Goal: Transaction & Acquisition: Purchase product/service

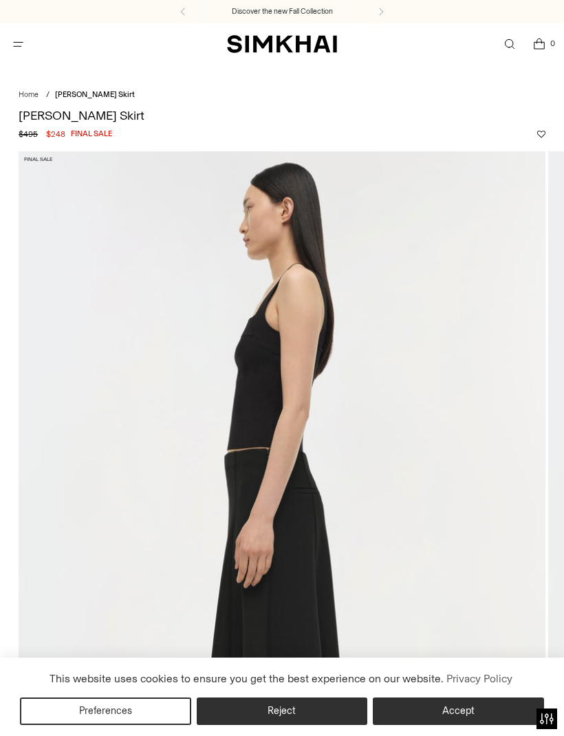
click at [27, 45] on span "Open menu modal" at bounding box center [18, 44] width 23 height 23
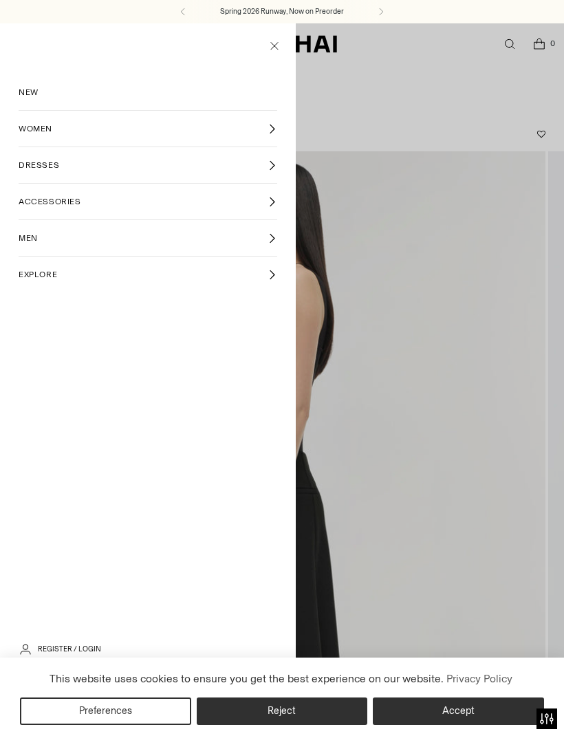
click at [285, 136] on ul "NEW WOMEN WOMEN New Arrivals Shop All Spring 2026 Preorder Fall 2025 Best Selle…" at bounding box center [148, 183] width 296 height 218
click at [276, 122] on link "WOMEN" at bounding box center [148, 129] width 259 height 36
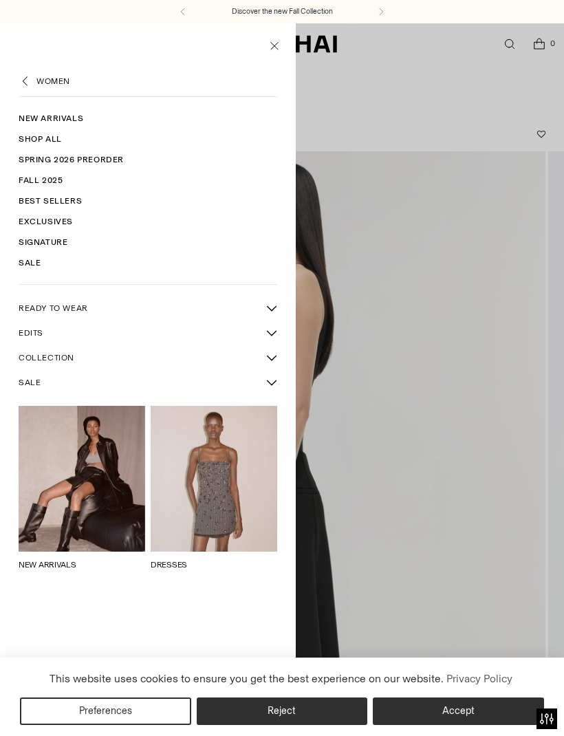
click at [29, 80] on icon "Back" at bounding box center [26, 81] width 14 height 14
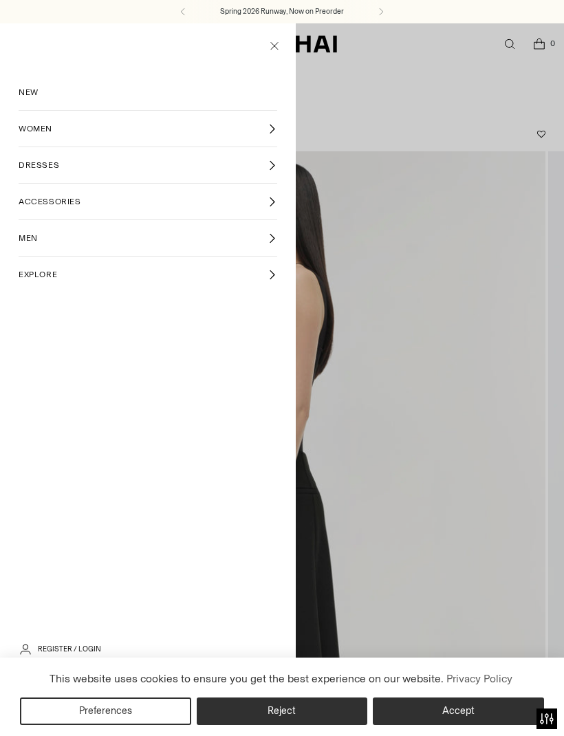
click at [276, 133] on icon at bounding box center [272, 129] width 10 height 10
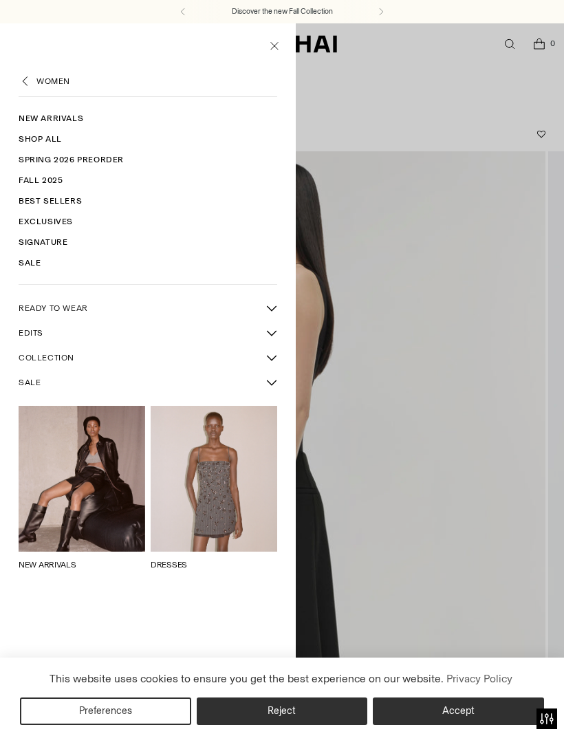
click at [58, 146] on link "Shop All" at bounding box center [148, 139] width 259 height 21
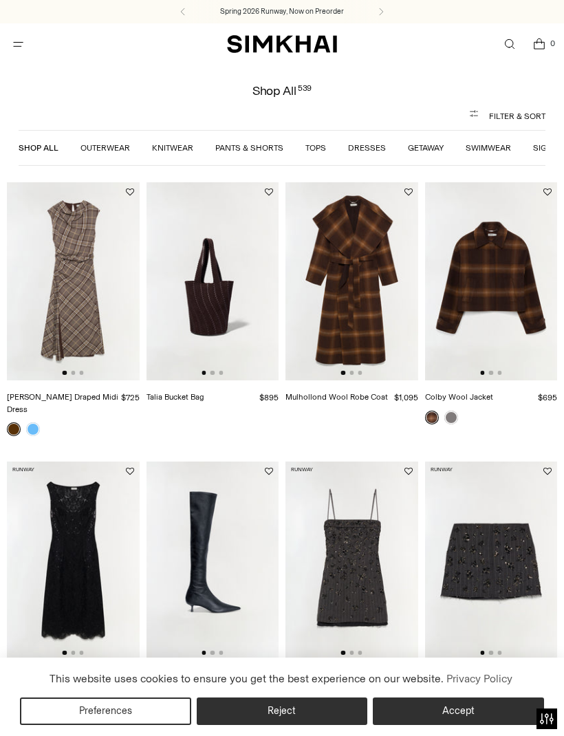
click at [409, 98] on div "Shop All 539 Filter & Sort Shop All Outerwear Knitwear Pants & Shorts Tops Dres…" at bounding box center [282, 134] width 564 height 74
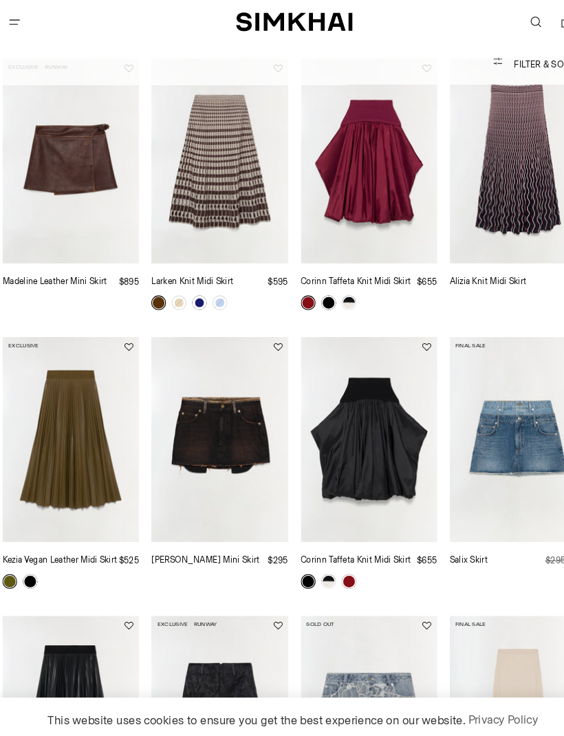
scroll to position [451, 0]
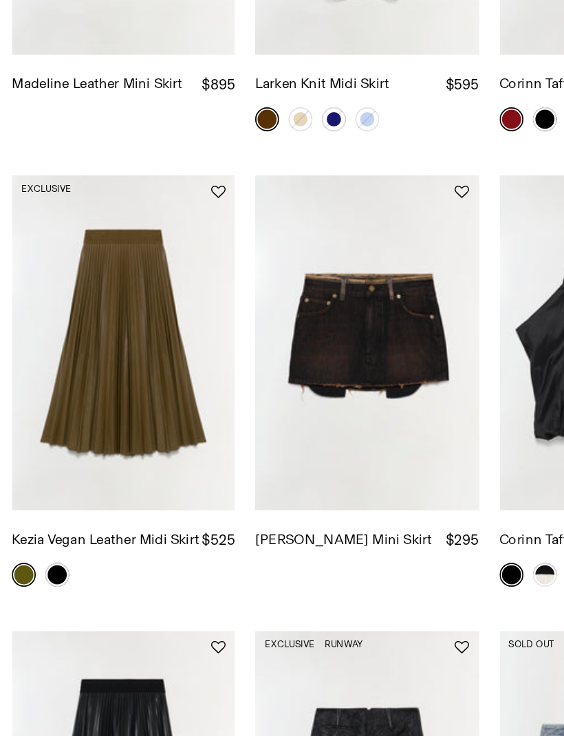
click at [39, 523] on link "Kezia Vegan Leather Midi Skirt" at bounding box center [61, 528] width 108 height 10
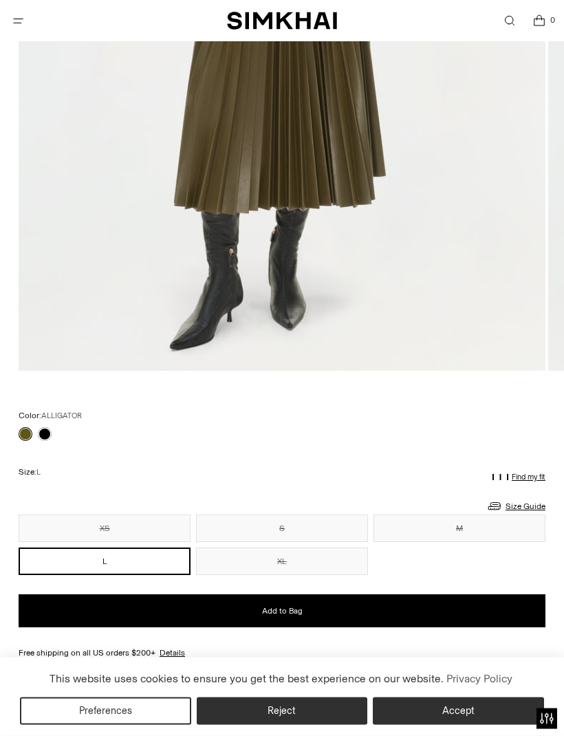
scroll to position [571, 0]
click at [50, 432] on link at bounding box center [45, 434] width 14 height 14
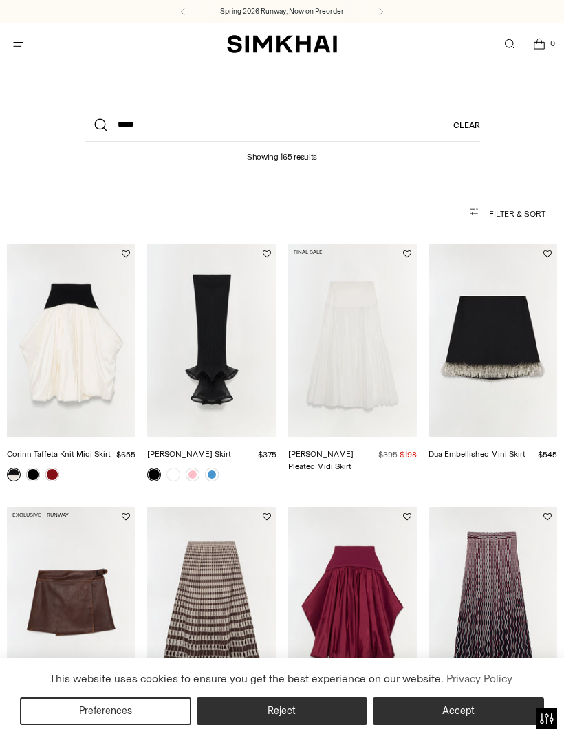
click at [513, 213] on button "Filter & Sort" at bounding box center [282, 214] width 527 height 28
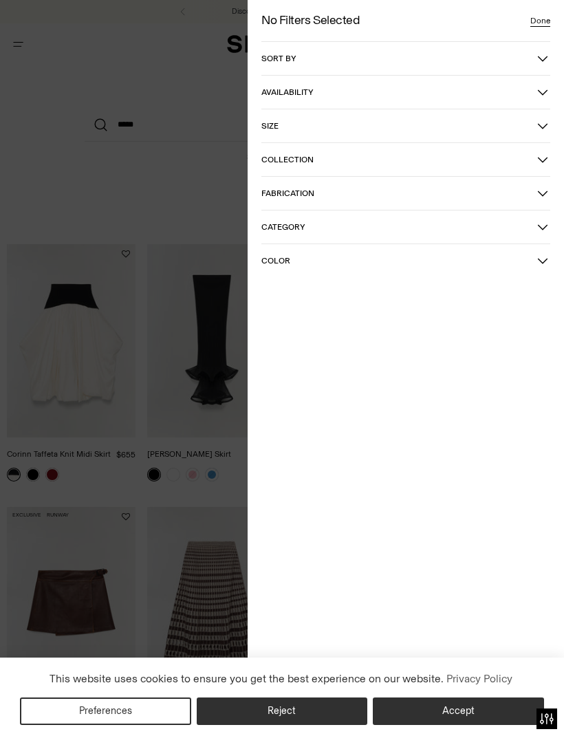
click at [546, 57] on icon "button" at bounding box center [543, 58] width 10 height 5
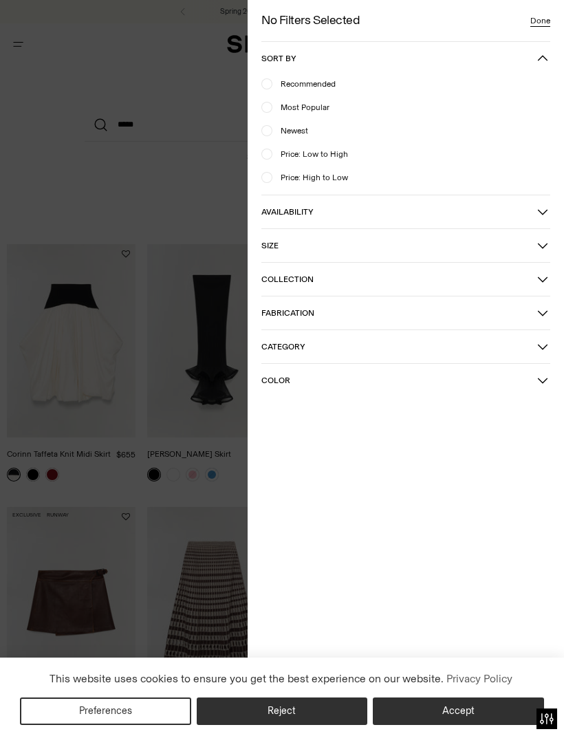
click at [547, 314] on icon "button" at bounding box center [542, 312] width 11 height 11
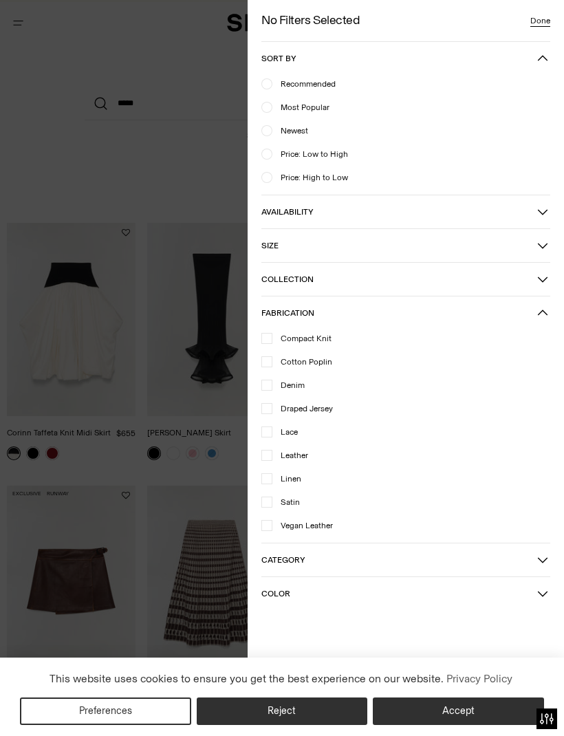
scroll to position [25, 0]
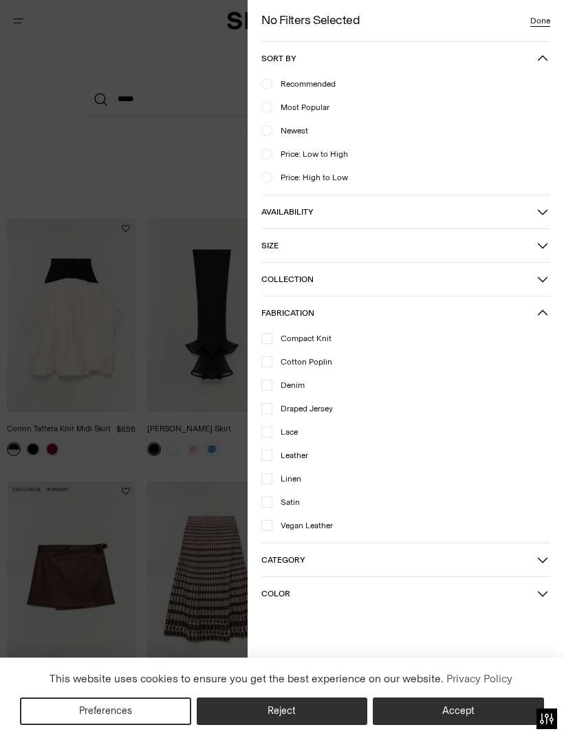
click at [545, 558] on icon "button" at bounding box center [542, 559] width 11 height 11
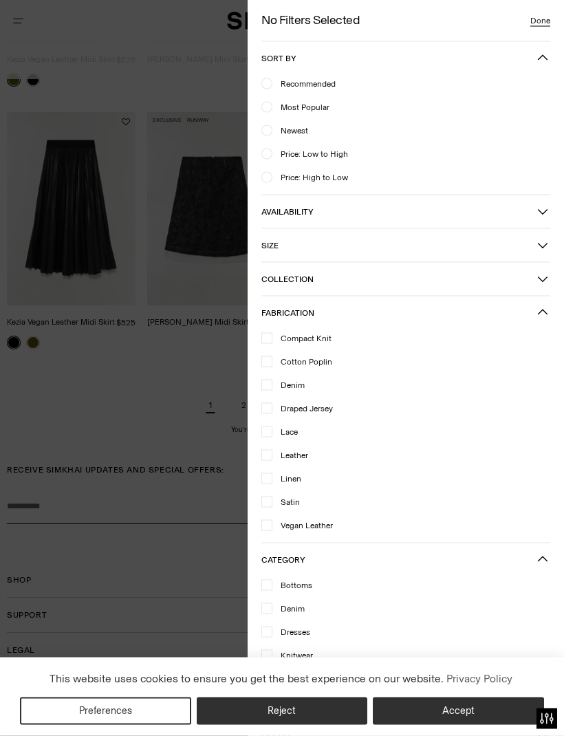
scroll to position [939, 0]
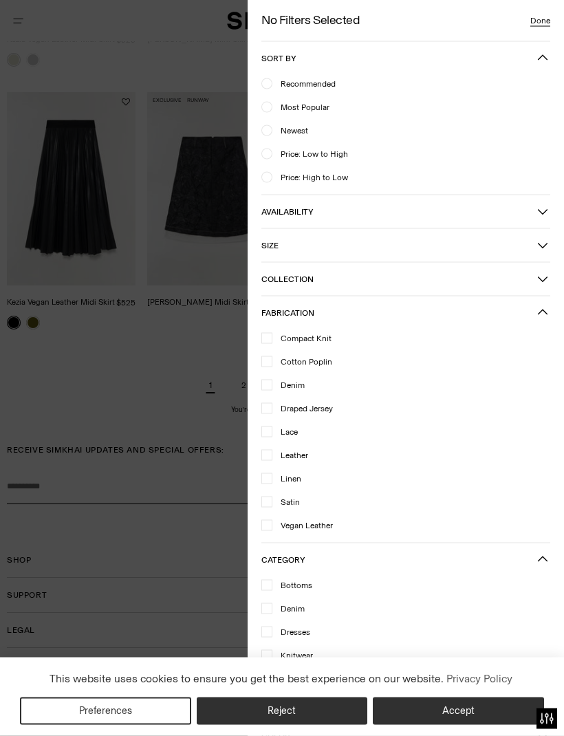
click at [549, 310] on button "Fabrication" at bounding box center [405, 312] width 289 height 33
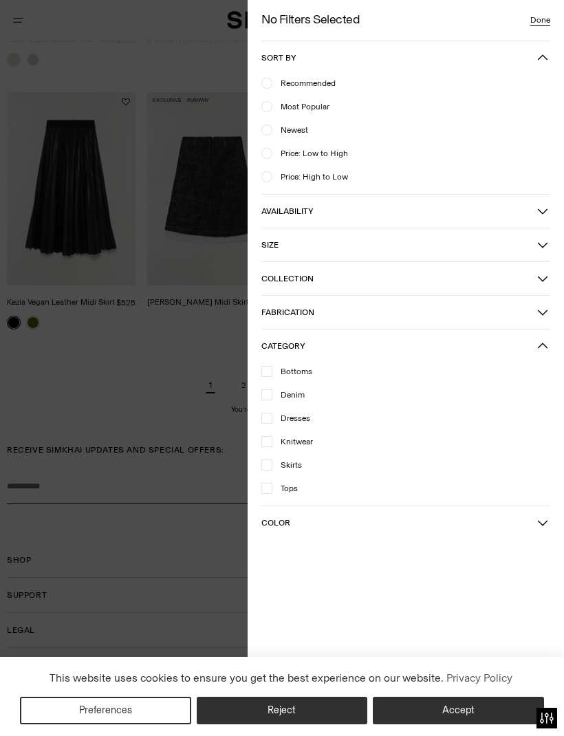
click at [547, 23] on button "Done" at bounding box center [540, 21] width 31 height 14
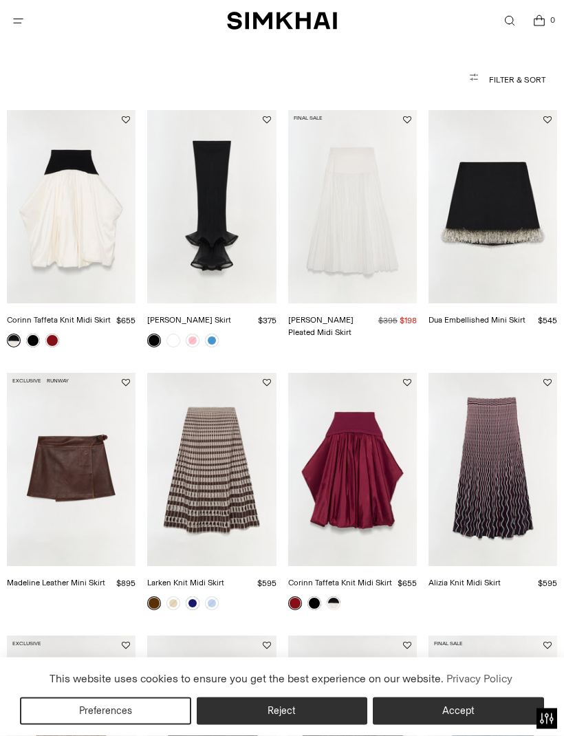
scroll to position [0, 0]
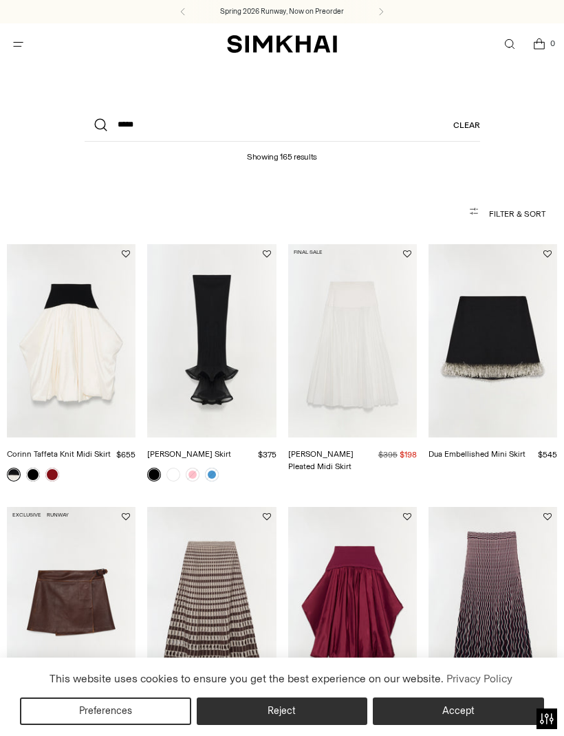
click at [508, 215] on button "Filter & Sort" at bounding box center [282, 214] width 527 height 28
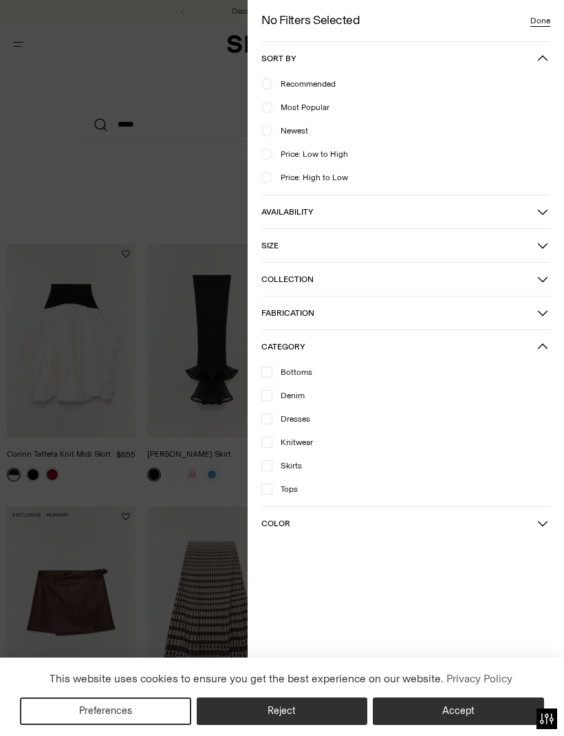
click at [302, 131] on span "Newest" at bounding box center [290, 130] width 36 height 12
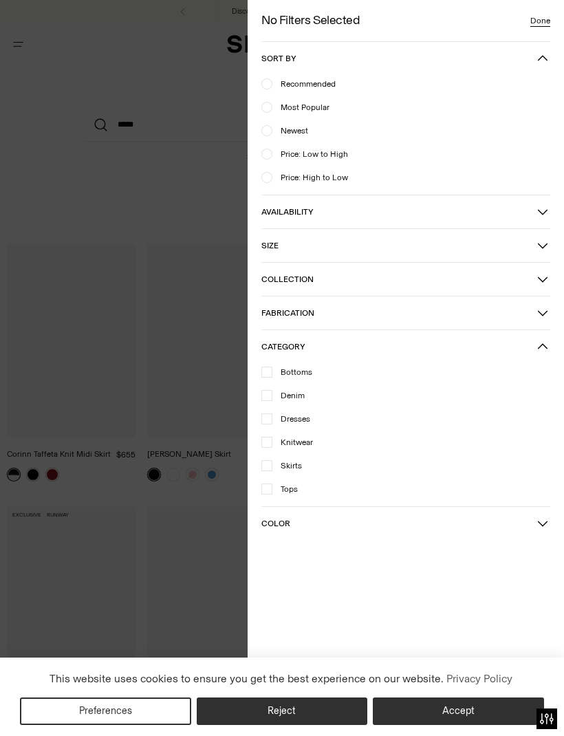
scroll to position [233, 0]
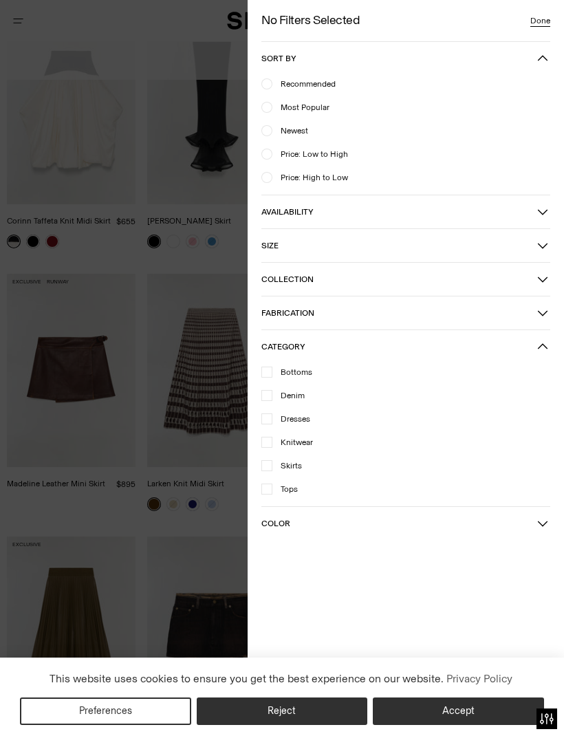
click at [545, 59] on icon "button" at bounding box center [542, 58] width 11 height 11
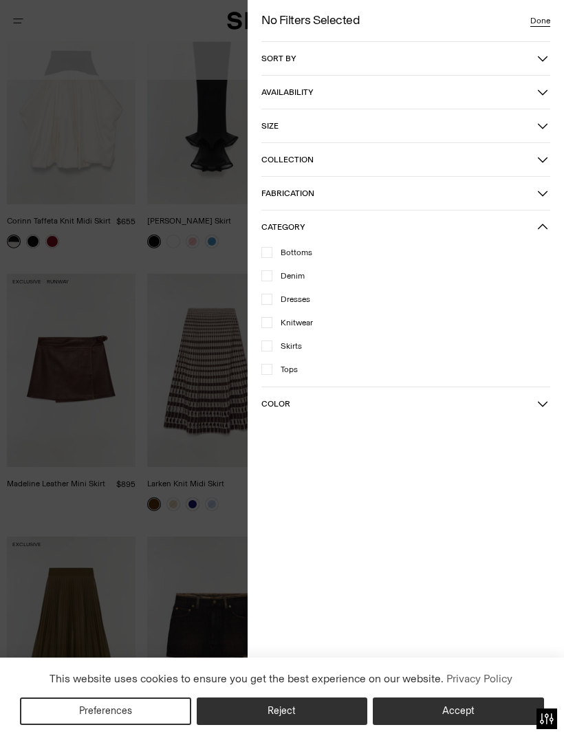
click at [548, 19] on button "Done" at bounding box center [540, 21] width 31 height 14
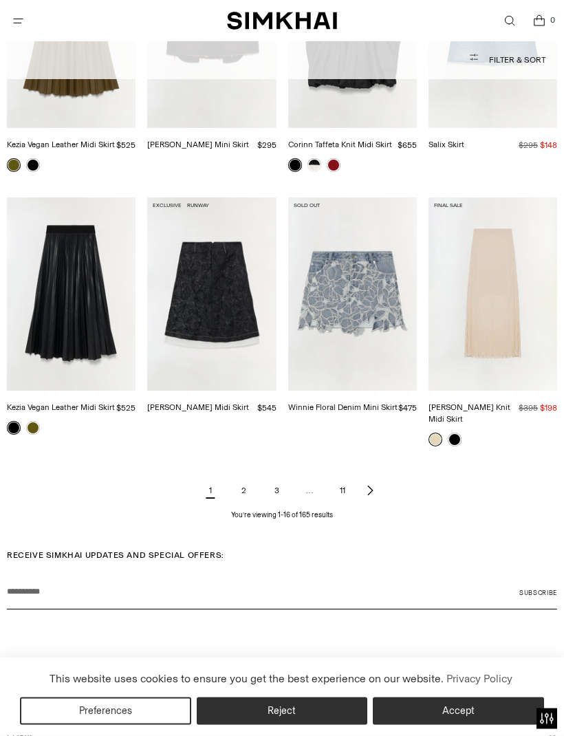
scroll to position [835, 0]
click at [378, 477] on link "Next page of results" at bounding box center [370, 491] width 17 height 28
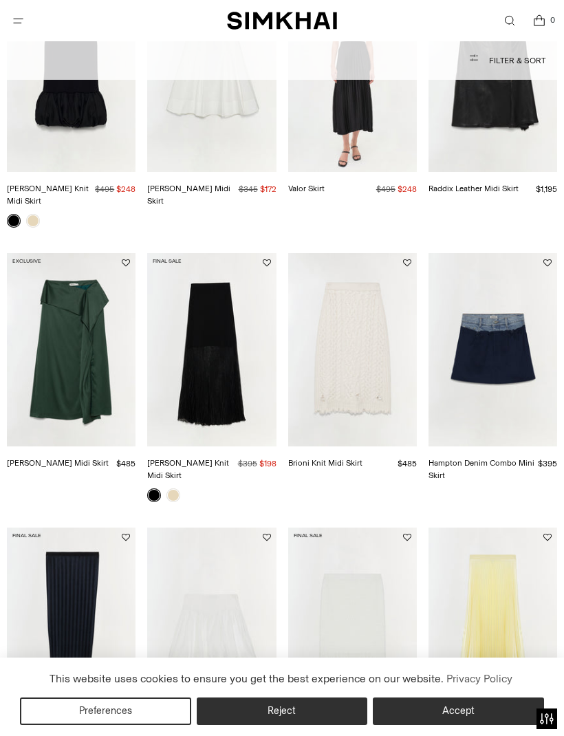
scroll to position [287, 0]
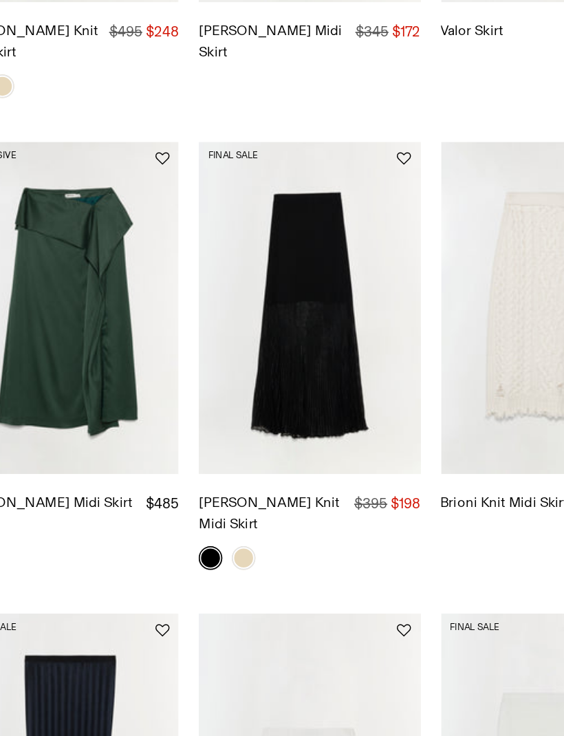
click at [199, 436] on link "[PERSON_NAME] Knit Midi Skirt" at bounding box center [188, 447] width 82 height 22
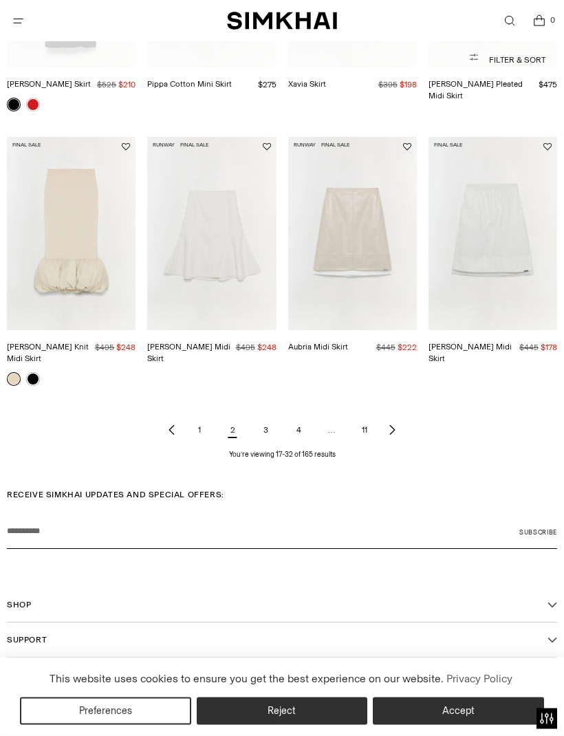
scroll to position [919, 0]
click at [400, 417] on link "Next page of results" at bounding box center [392, 430] width 17 height 28
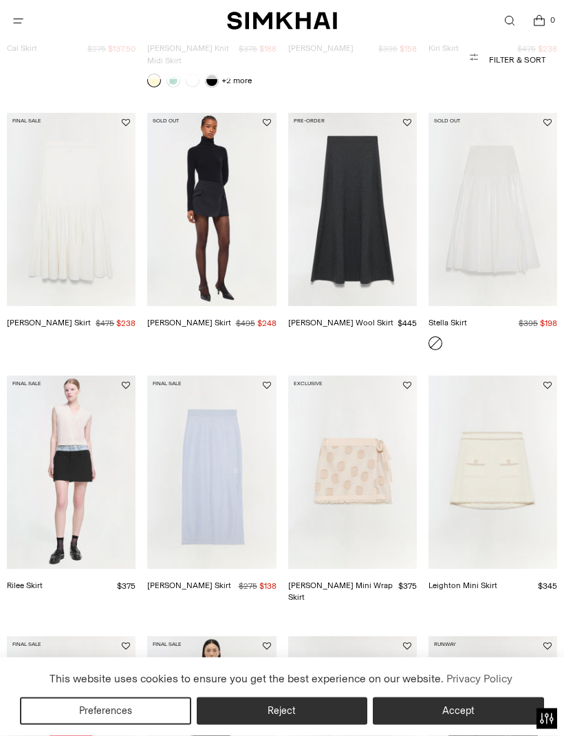
scroll to position [406, 0]
click at [355, 318] on link "[PERSON_NAME] Wool Skirt" at bounding box center [340, 323] width 105 height 10
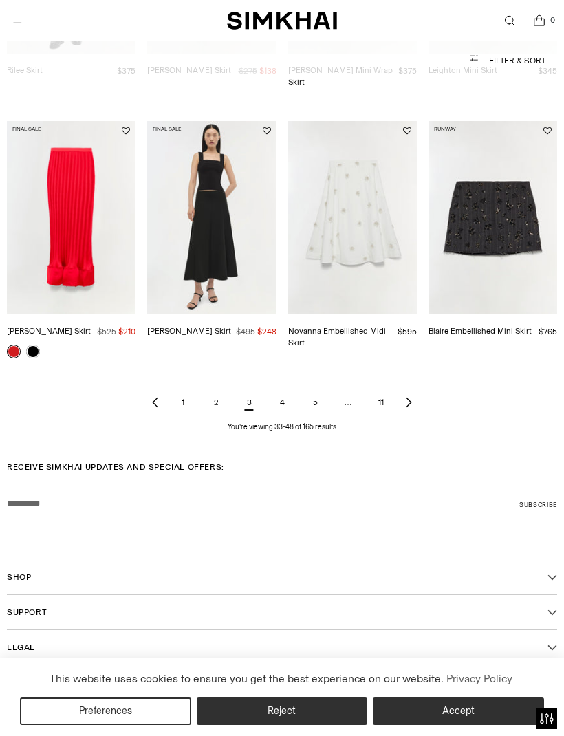
scroll to position [920, 0]
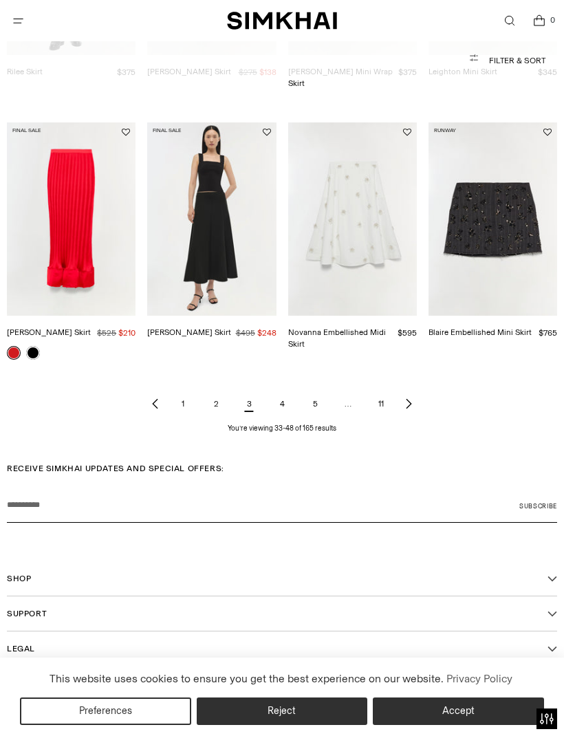
click at [410, 390] on link "Next page of results" at bounding box center [408, 404] width 17 height 28
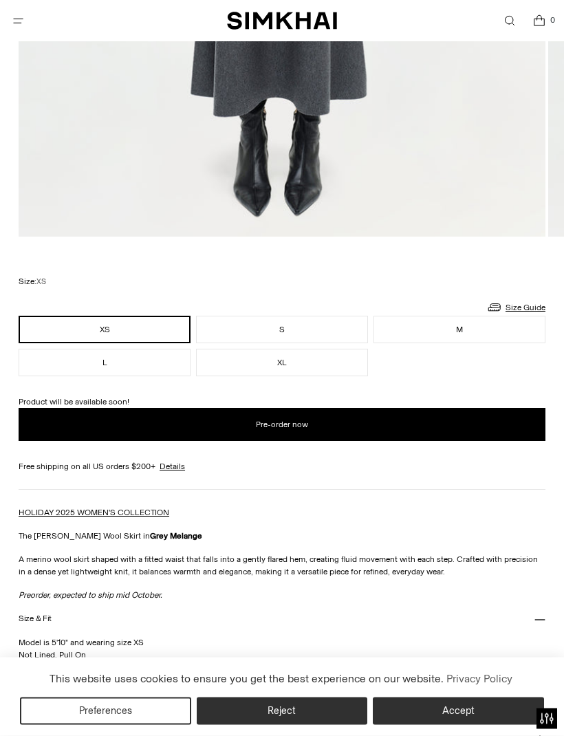
scroll to position [710, 0]
click at [526, 310] on link "Size Guide" at bounding box center [515, 306] width 59 height 17
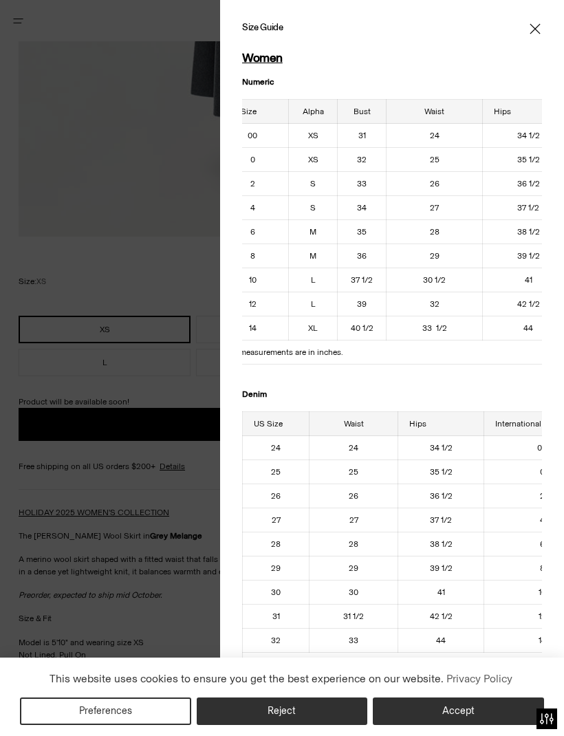
scroll to position [0, 25]
click at [540, 23] on icon "Close" at bounding box center [535, 29] width 11 height 14
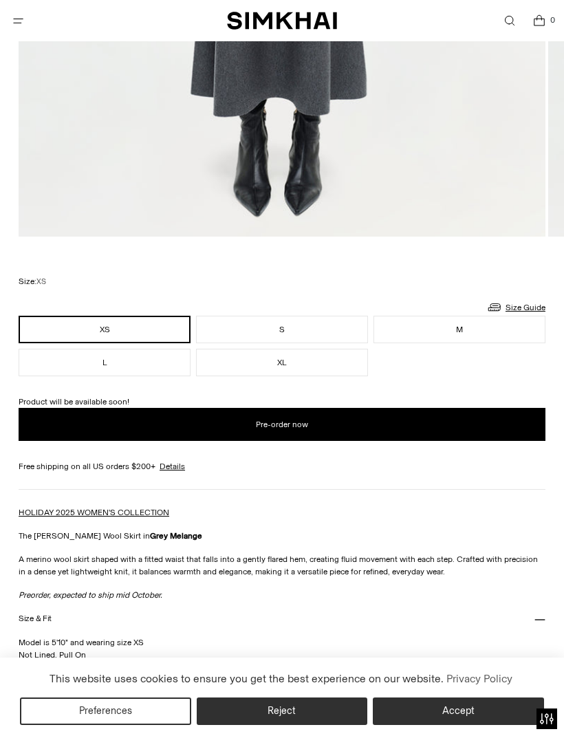
click at [127, 367] on button "L" at bounding box center [105, 363] width 172 height 28
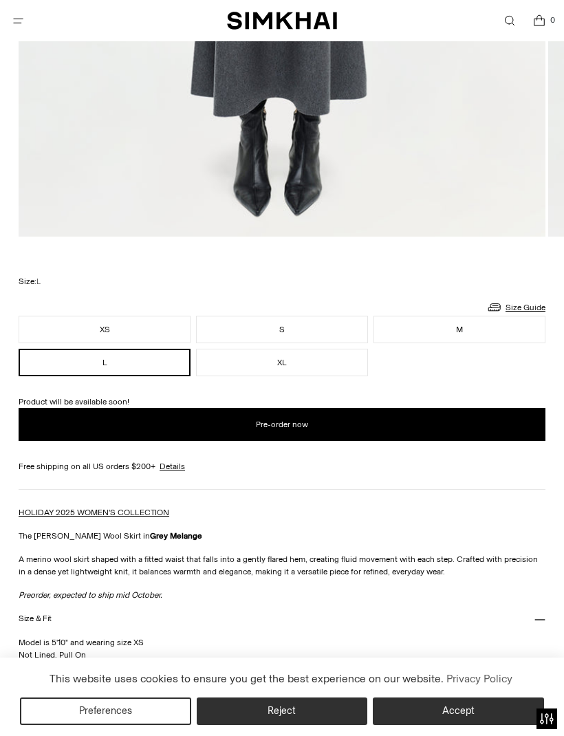
click at [333, 431] on button "Pre-order now" at bounding box center [282, 424] width 527 height 33
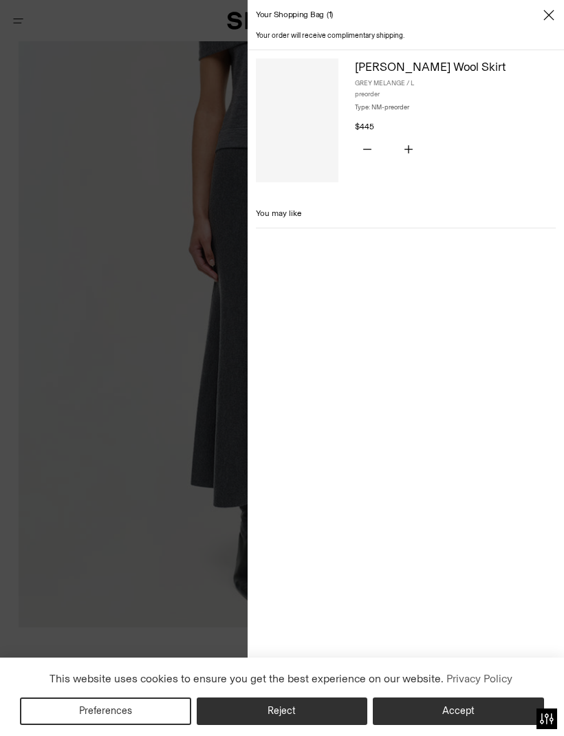
scroll to position [314, 0]
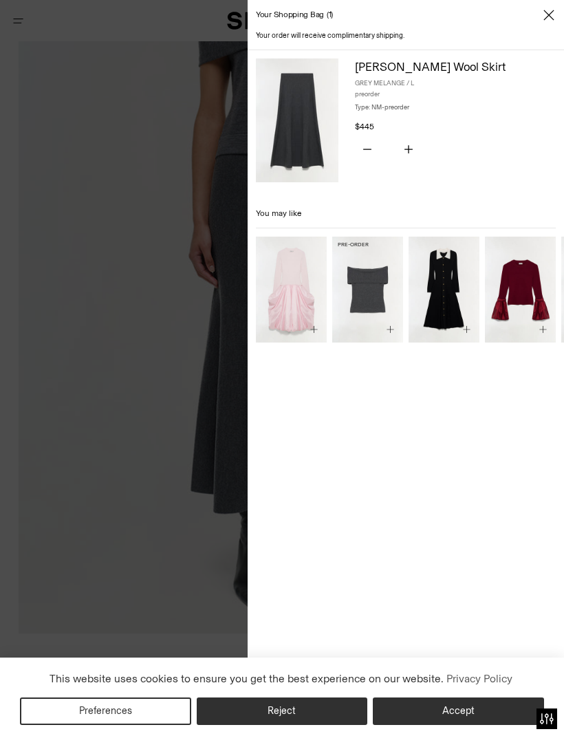
click at [188, 455] on div at bounding box center [282, 368] width 564 height 736
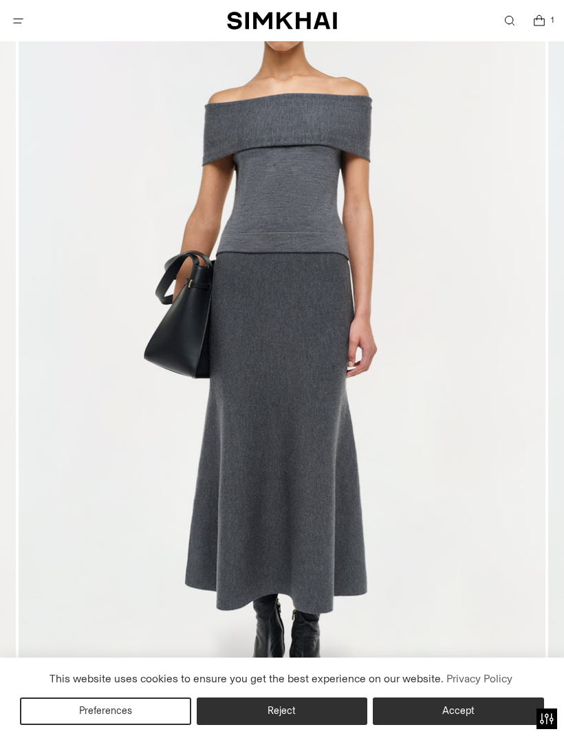
scroll to position [212, 0]
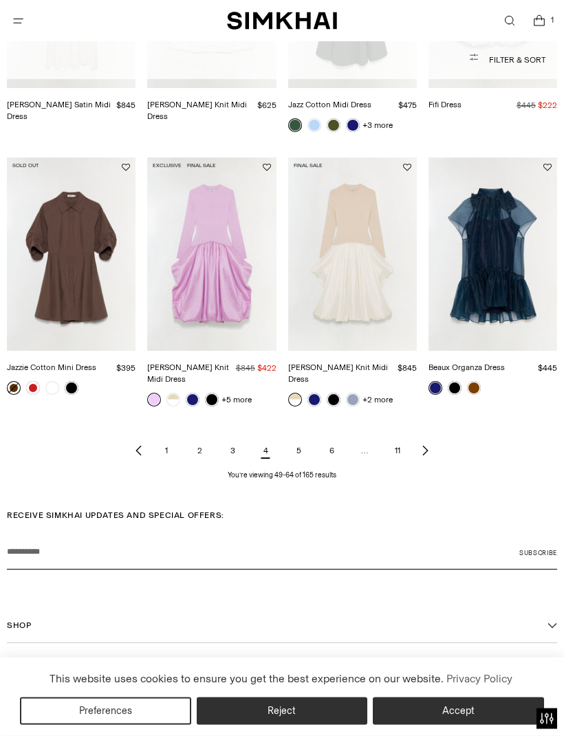
scroll to position [898, 0]
click at [433, 437] on link "Next page of results" at bounding box center [425, 451] width 17 height 28
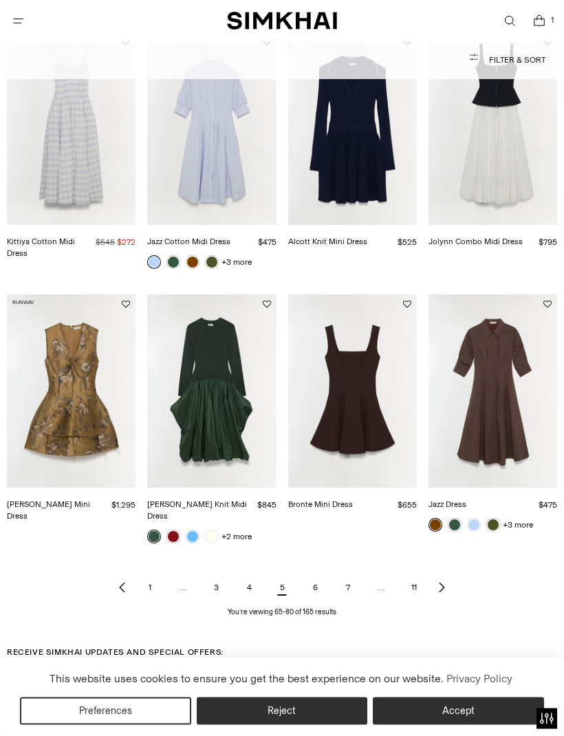
scroll to position [765, 0]
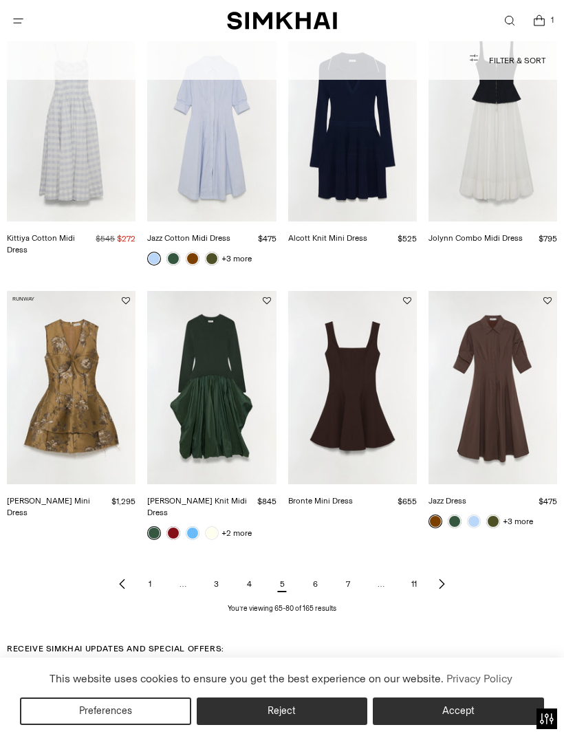
click at [444, 578] on icon "Next page of results" at bounding box center [441, 583] width 11 height 11
